Goal: Navigation & Orientation: Find specific page/section

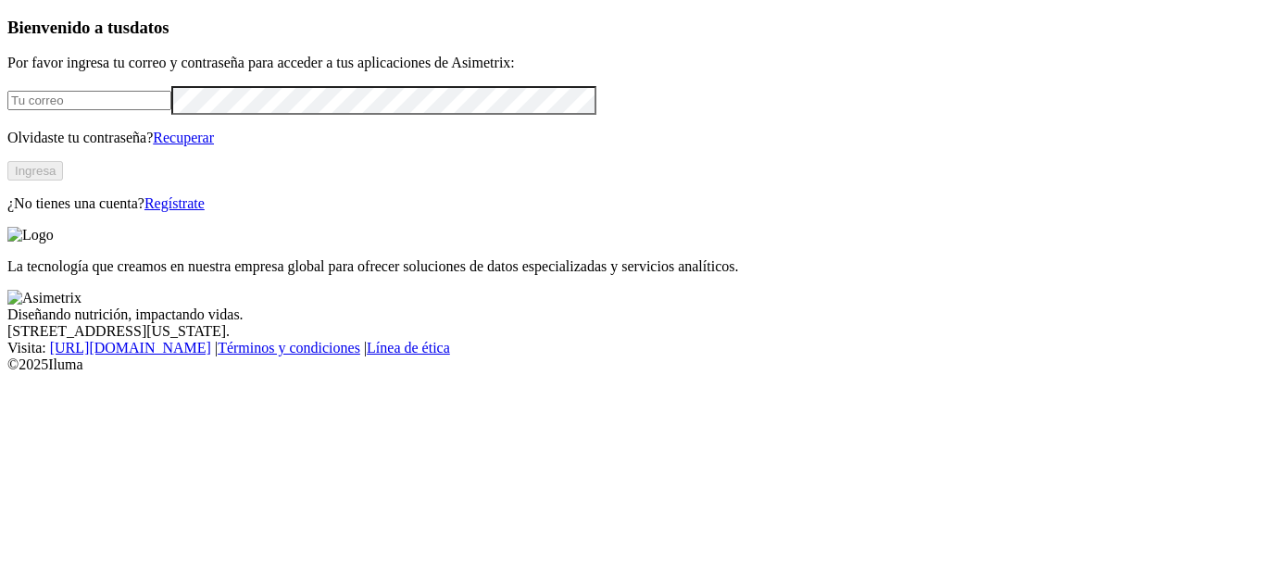
type input "[EMAIL_ADDRESS][DOMAIN_NAME]"
click at [63, 181] on button "Ingresa" at bounding box center [35, 170] width 56 height 19
